Goal: Find specific page/section: Find specific page/section

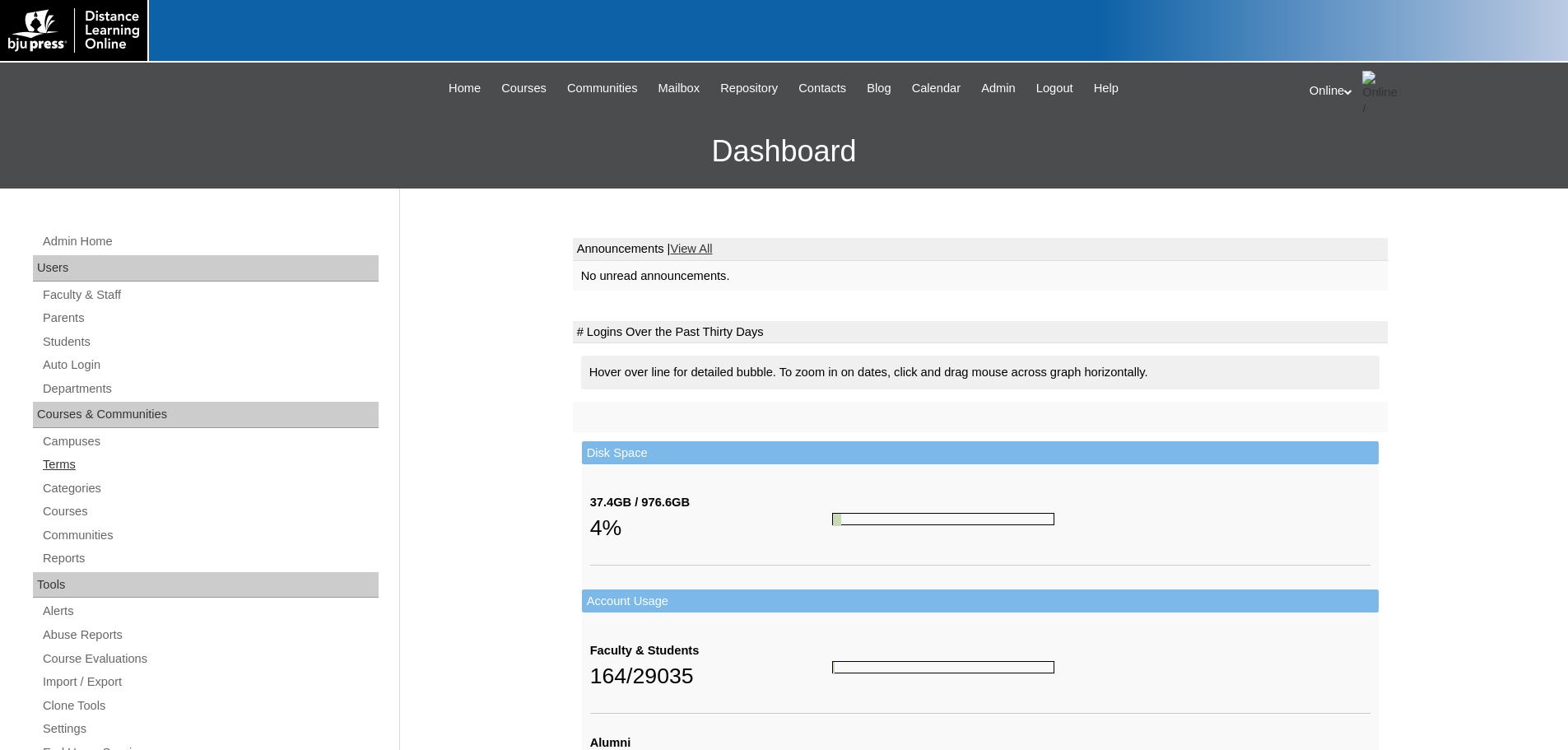
click at [51, 457] on link "Terms" at bounding box center [210, 465] width 338 height 21
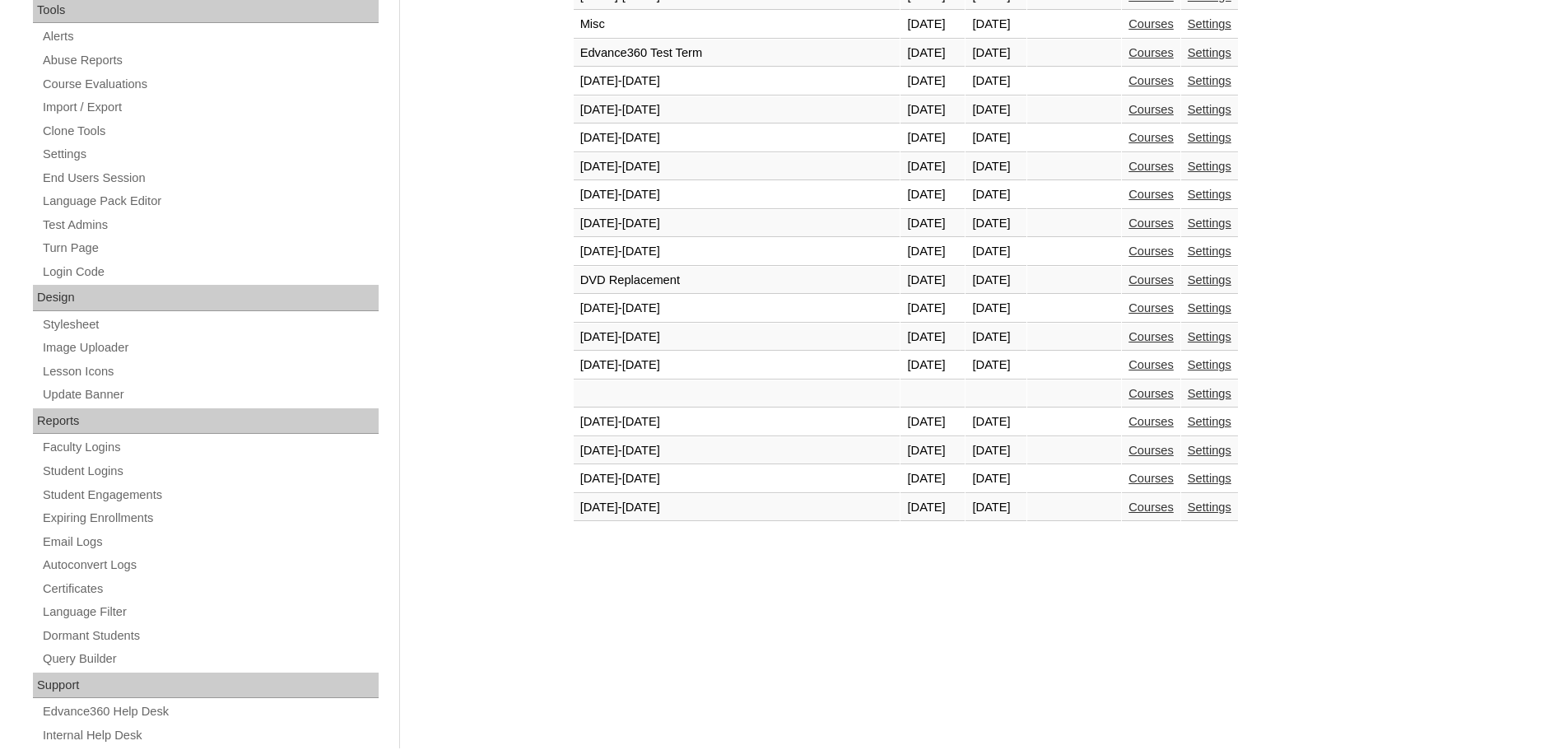
scroll to position [576, 0]
click at [1128, 483] on link "Courses" at bounding box center [1151, 476] width 45 height 13
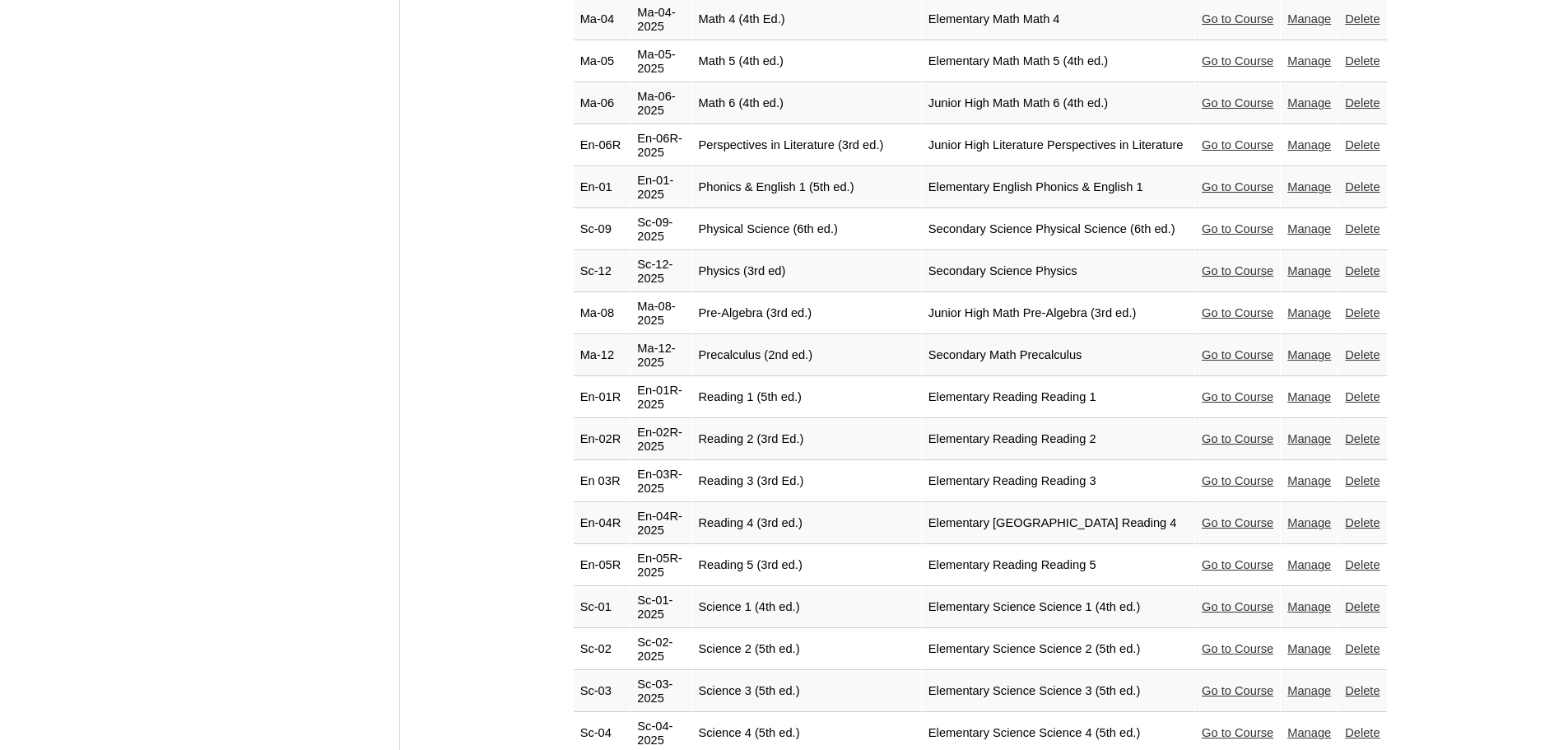
scroll to position [3044, 0]
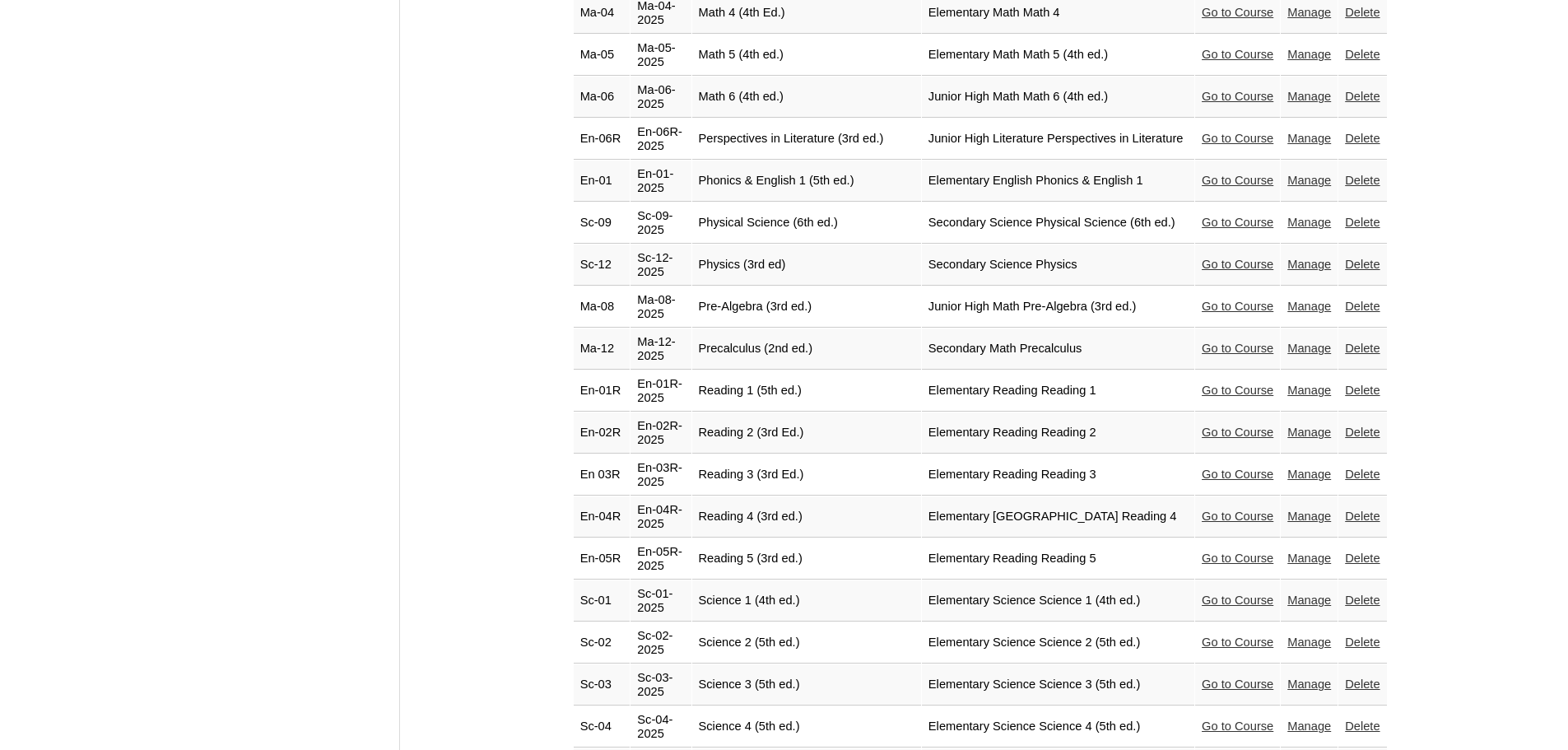
click at [1202, 677] on link "Go to Course" at bounding box center [1238, 684] width 72 height 13
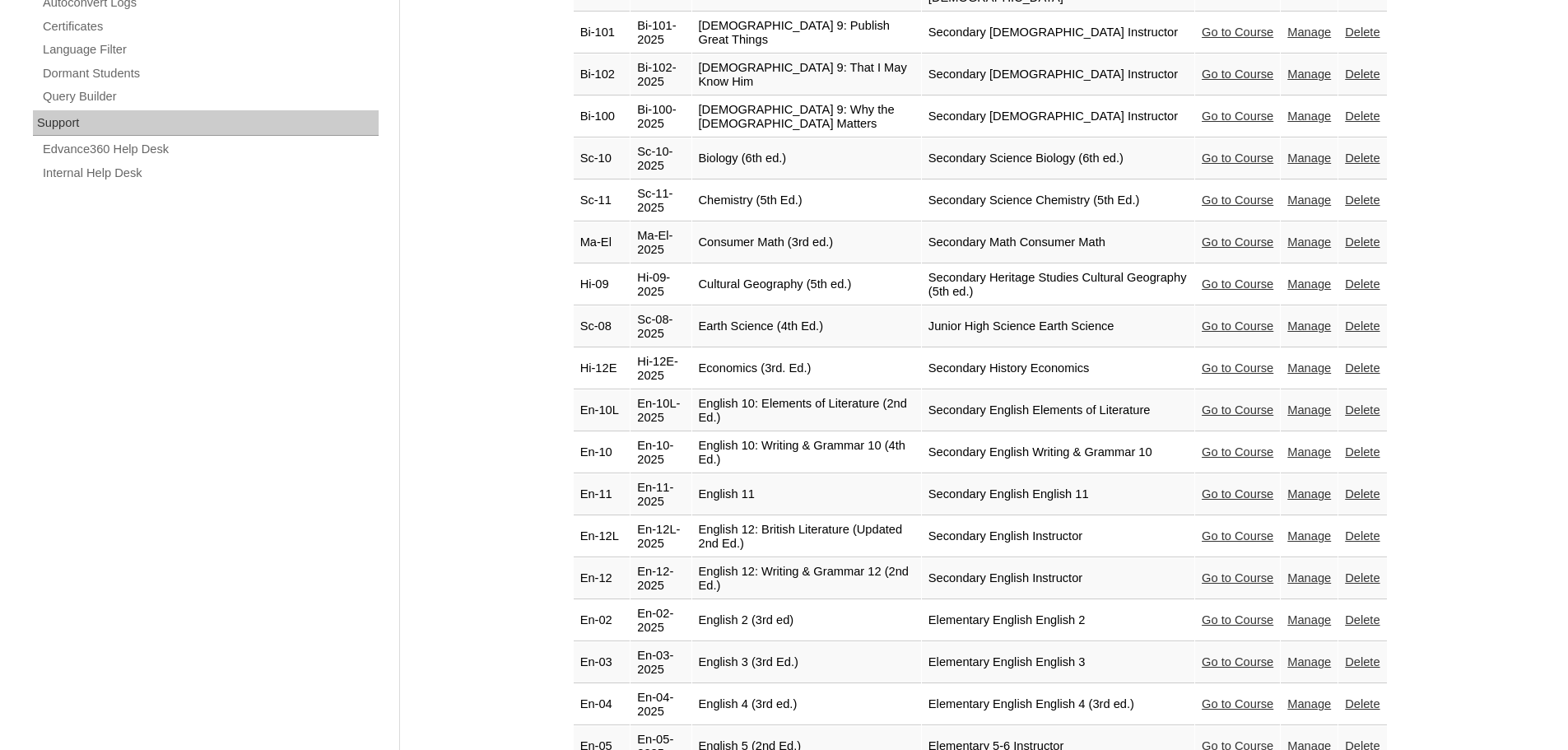
scroll to position [1399, 0]
